Goal: Information Seeking & Learning: Understand process/instructions

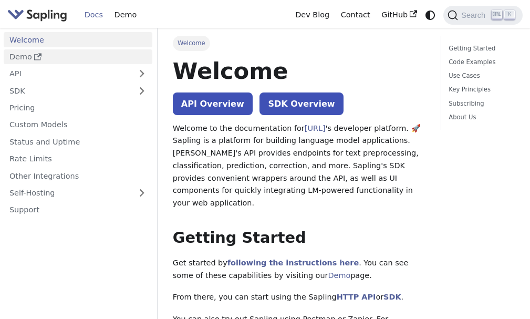
click at [28, 54] on link "Demo" at bounding box center [78, 56] width 149 height 15
